Goal: Task Accomplishment & Management: Manage account settings

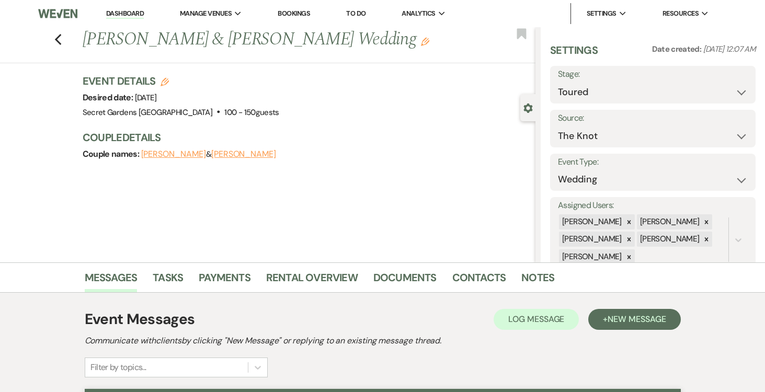
select select "5"
select select "2"
click at [133, 16] on link "Dashboard" at bounding box center [125, 14] width 38 height 10
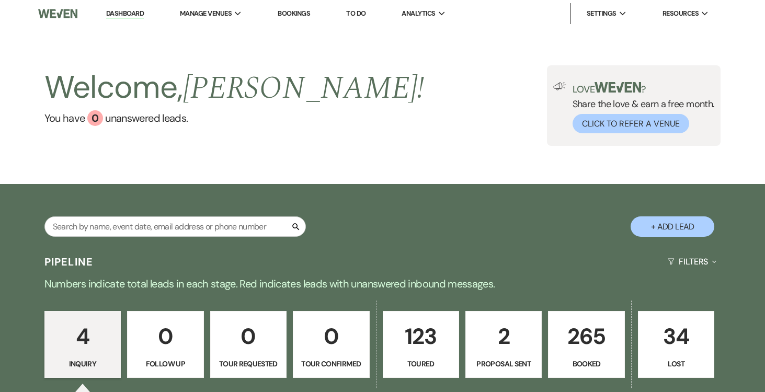
click at [589, 350] on p "265" at bounding box center [586, 336] width 63 height 35
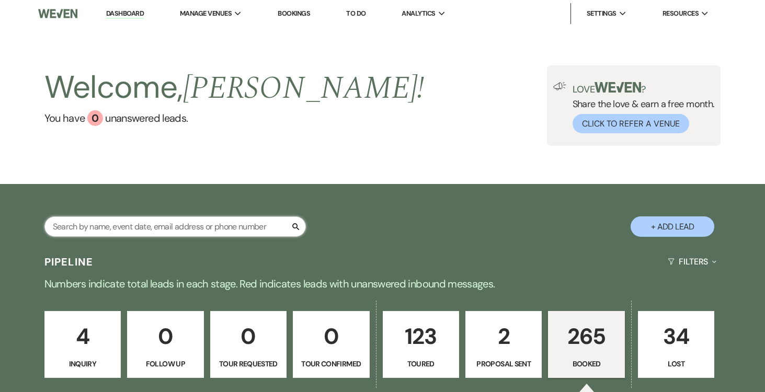
click at [162, 228] on input "text" at bounding box center [175, 227] width 262 height 20
type input "zac"
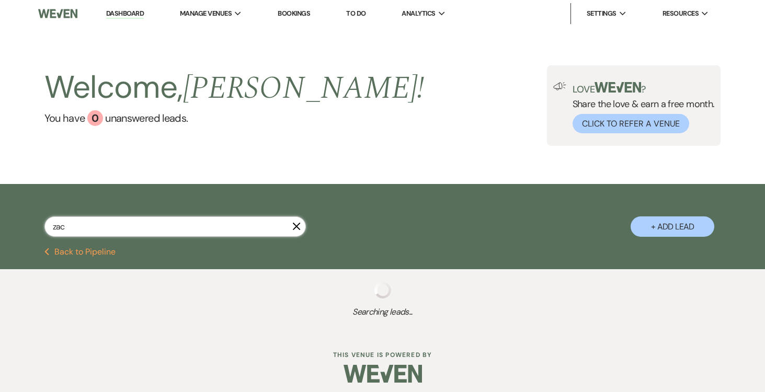
select select "5"
type input "[PERSON_NAME]"
select select "5"
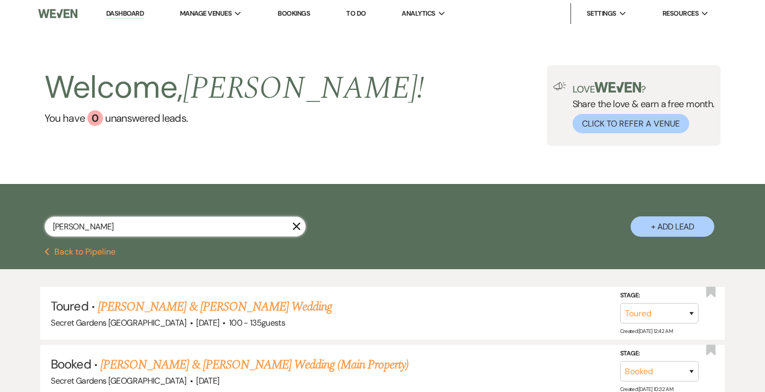
select select "5"
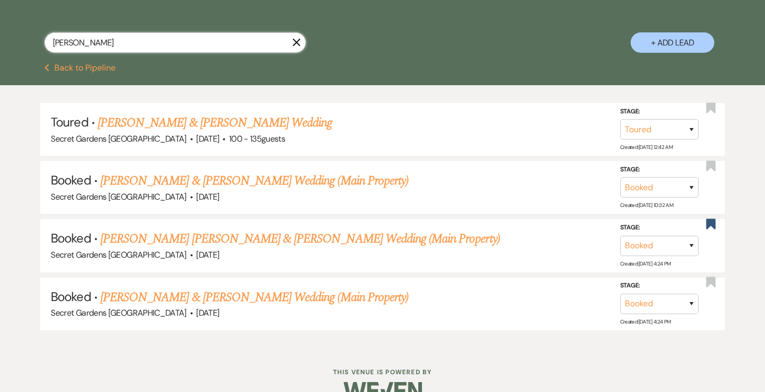
scroll to position [205, 0]
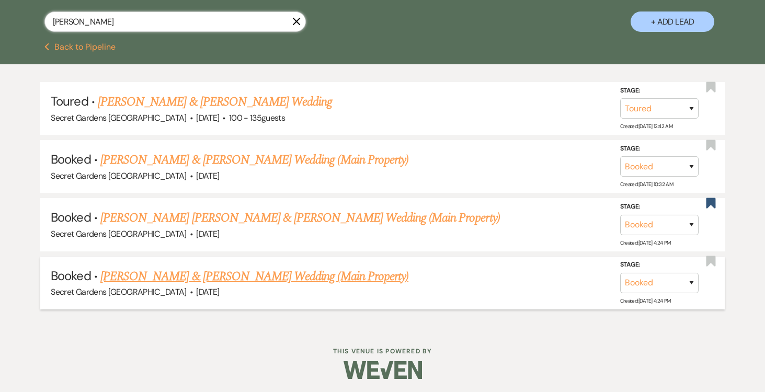
type input "[PERSON_NAME]"
click at [262, 274] on link "[PERSON_NAME] & [PERSON_NAME] Wedding (Main Property)" at bounding box center [254, 276] width 308 height 19
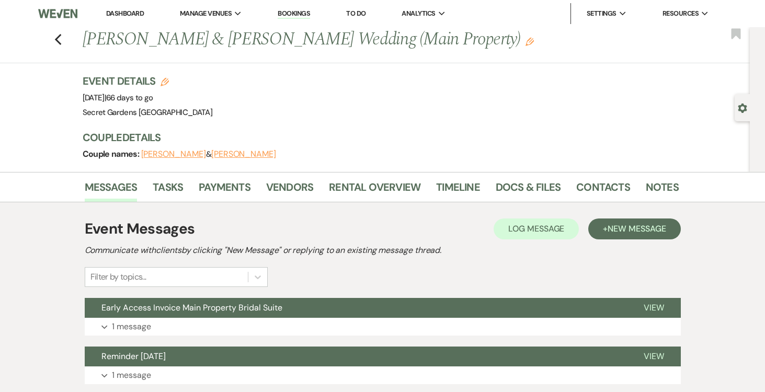
click at [740, 108] on use "button" at bounding box center [742, 108] width 9 height 9
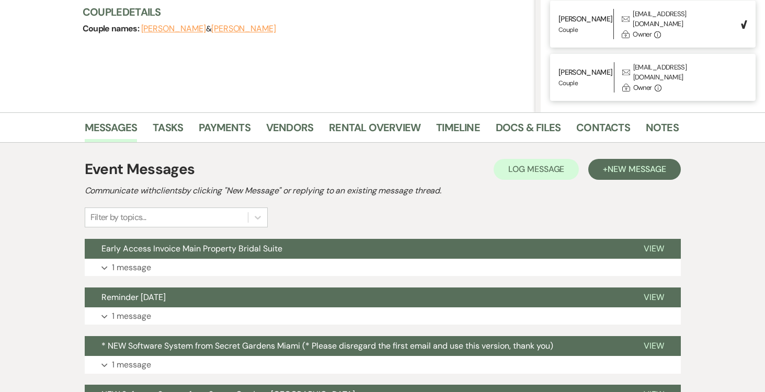
scroll to position [167, 0]
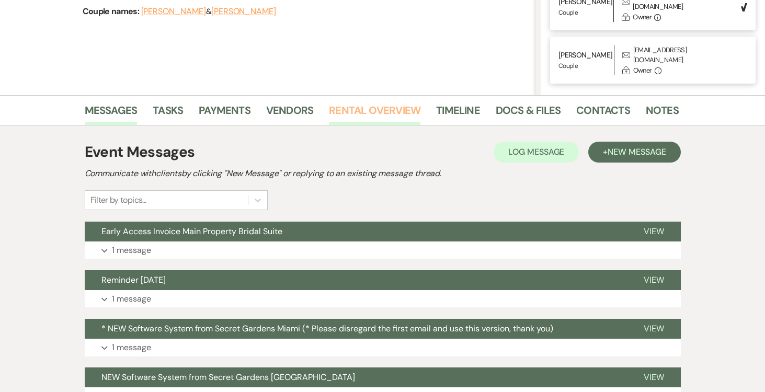
click at [359, 108] on link "Rental Overview" at bounding box center [375, 113] width 92 height 23
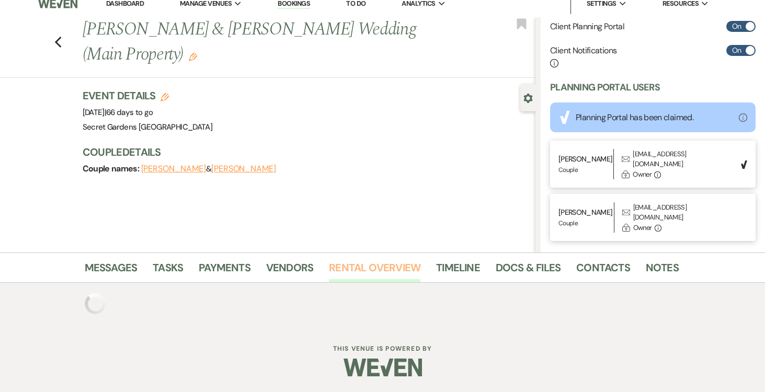
scroll to position [93, 0]
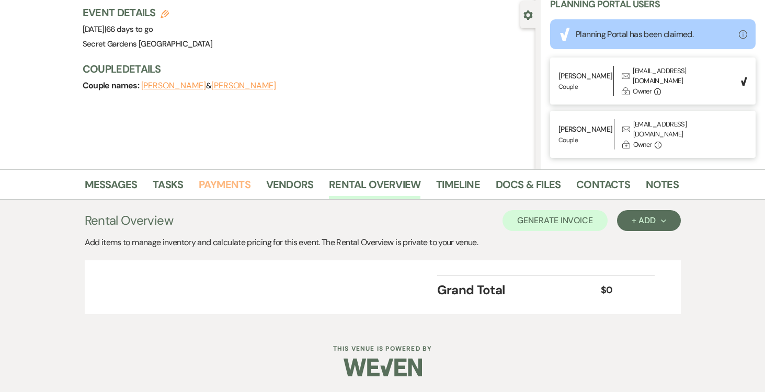
click at [222, 183] on link "Payments" at bounding box center [225, 187] width 52 height 23
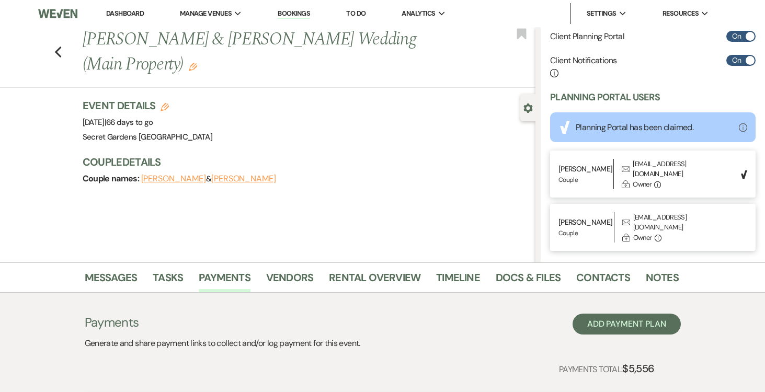
click at [121, 9] on link "Dashboard" at bounding box center [125, 13] width 38 height 9
